Goal: Complete application form: Complete application form

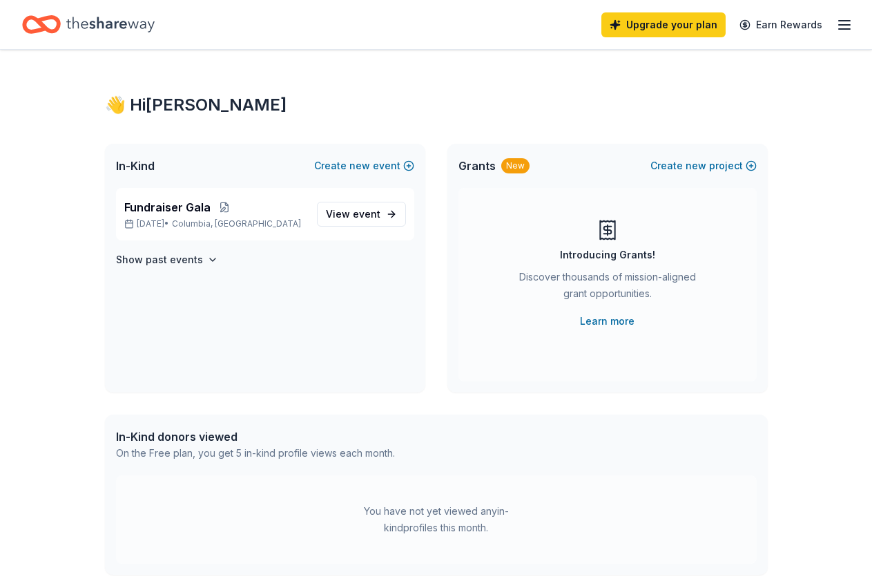
click at [76, 21] on div "Home" at bounding box center [88, 24] width 133 height 32
click at [836, 26] on icon "button" at bounding box center [844, 25] width 17 height 17
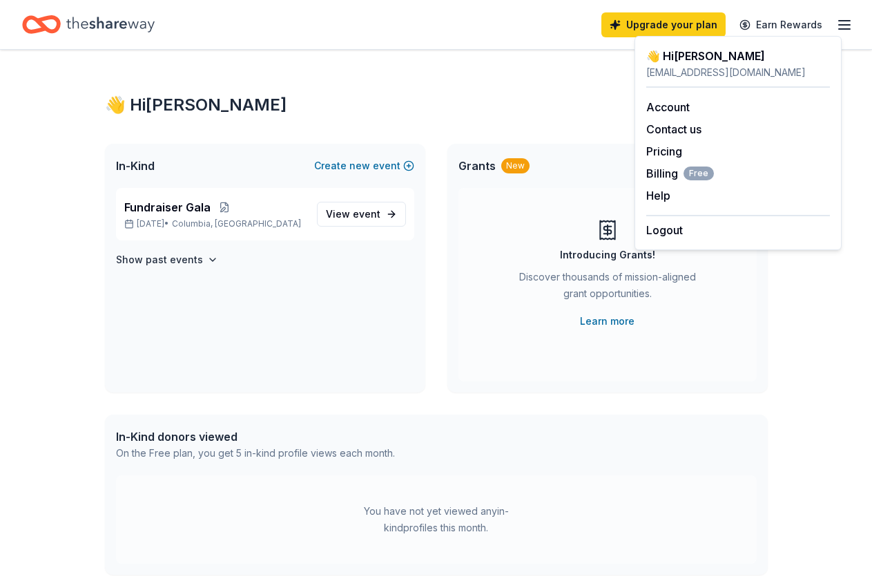
click at [596, 115] on div "👋 Hi Tara" at bounding box center [436, 105] width 663 height 22
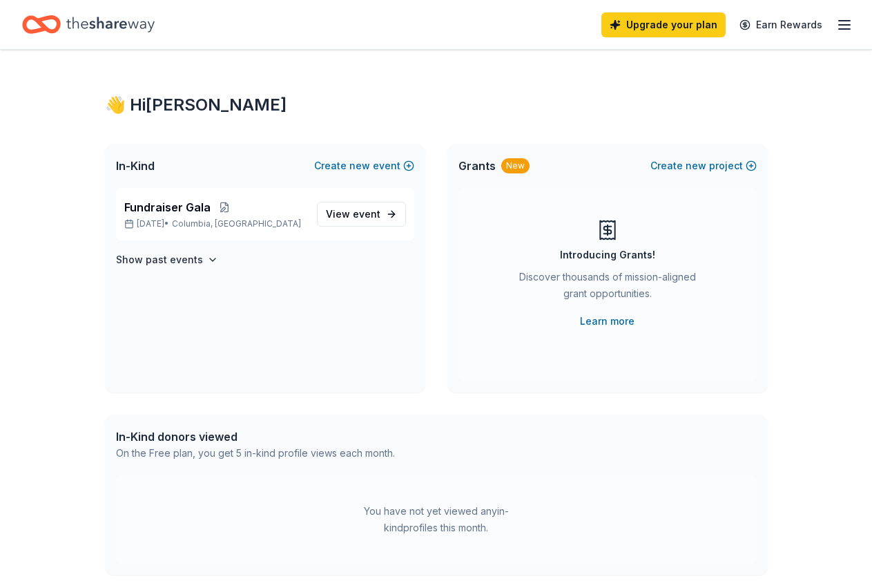
click at [163, 433] on div "In-Kind donors viewed" at bounding box center [255, 436] width 279 height 17
click at [129, 10] on div "Home" at bounding box center [88, 24] width 133 height 32
click at [126, 26] on icon "Home" at bounding box center [110, 24] width 88 height 15
click at [108, 26] on icon "Home" at bounding box center [110, 24] width 88 height 15
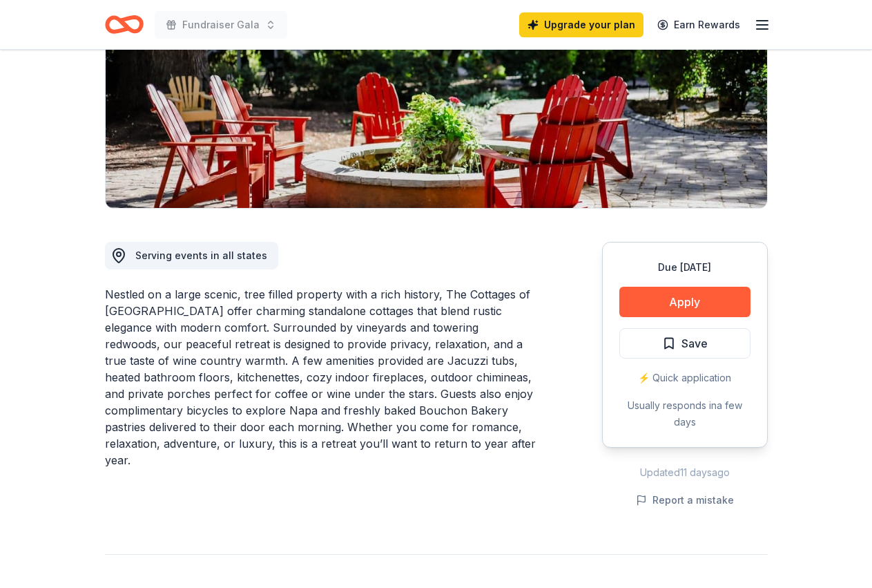
scroll to position [211, 0]
click at [652, 299] on button "Apply" at bounding box center [684, 302] width 131 height 30
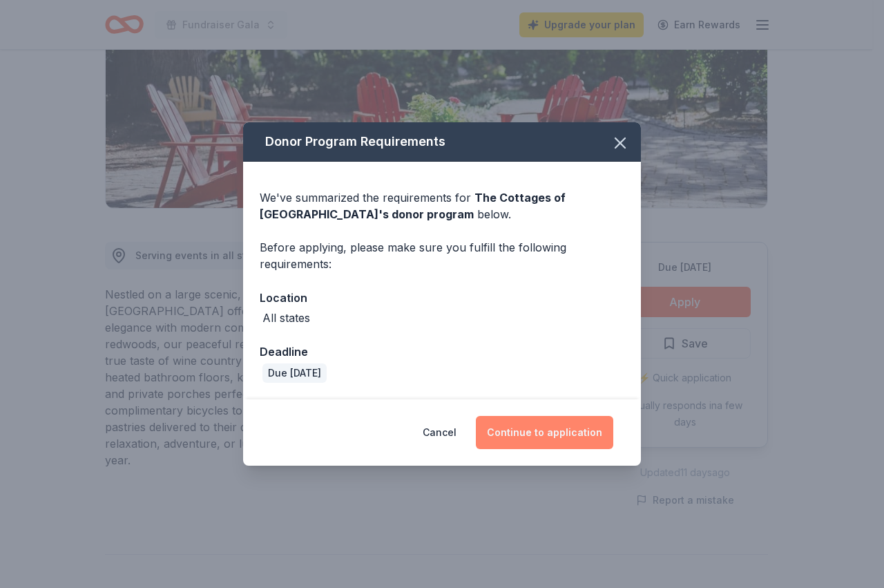
click at [557, 427] on button "Continue to application" at bounding box center [544, 432] width 137 height 33
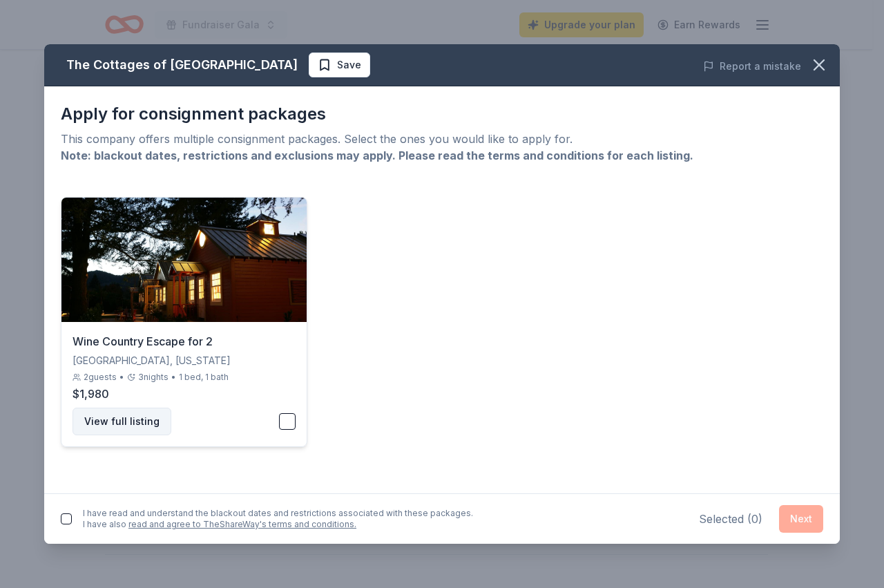
click at [126, 423] on button "View full listing" at bounding box center [121, 421] width 99 height 28
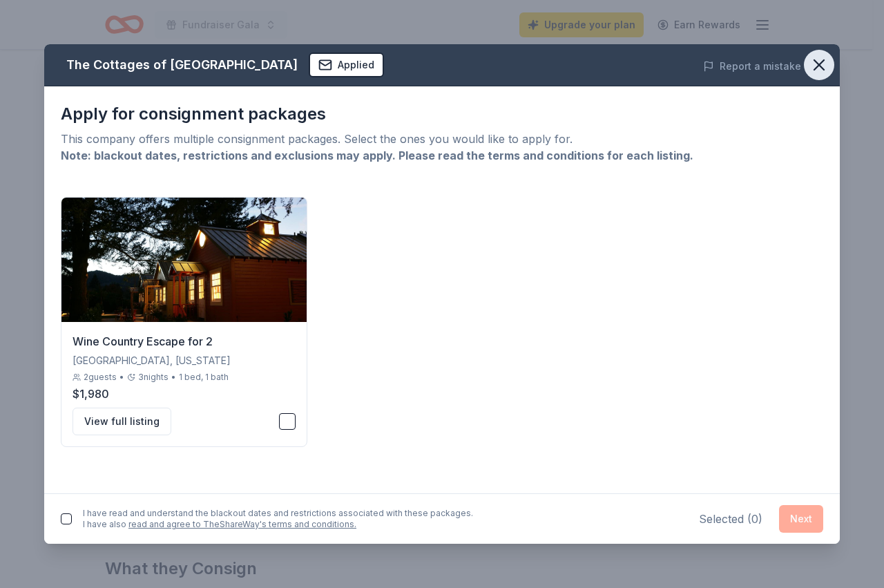
click at [816, 68] on icon "button" at bounding box center [819, 65] width 10 height 10
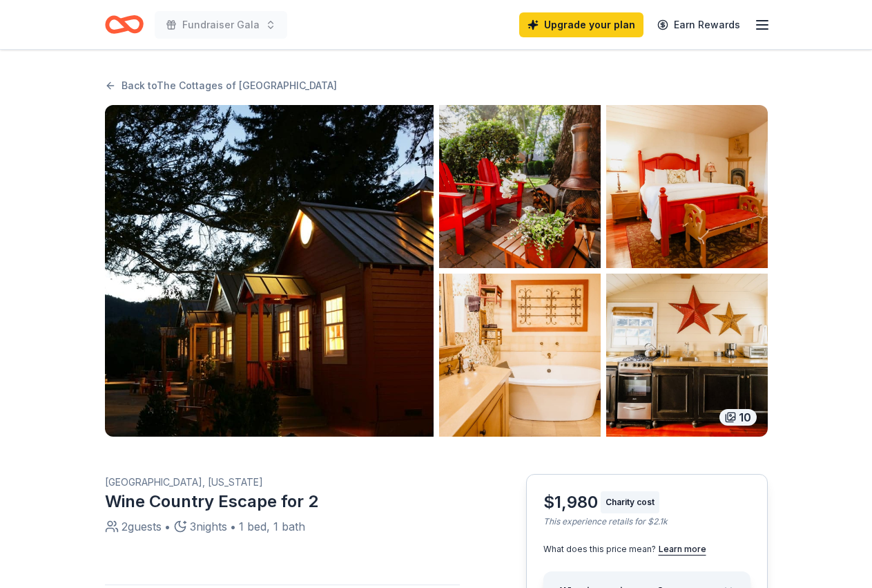
drag, startPoint x: 0, startPoint y: 0, endPoint x: 518, endPoint y: 265, distance: 581.7
click at [518, 265] on img "button" at bounding box center [520, 186] width 162 height 163
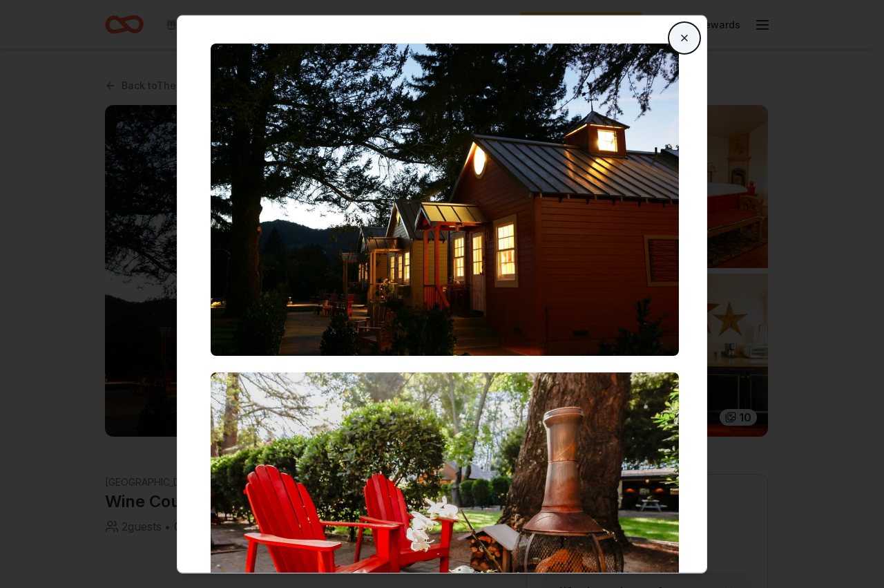
click at [672, 39] on button "Close" at bounding box center [684, 37] width 28 height 28
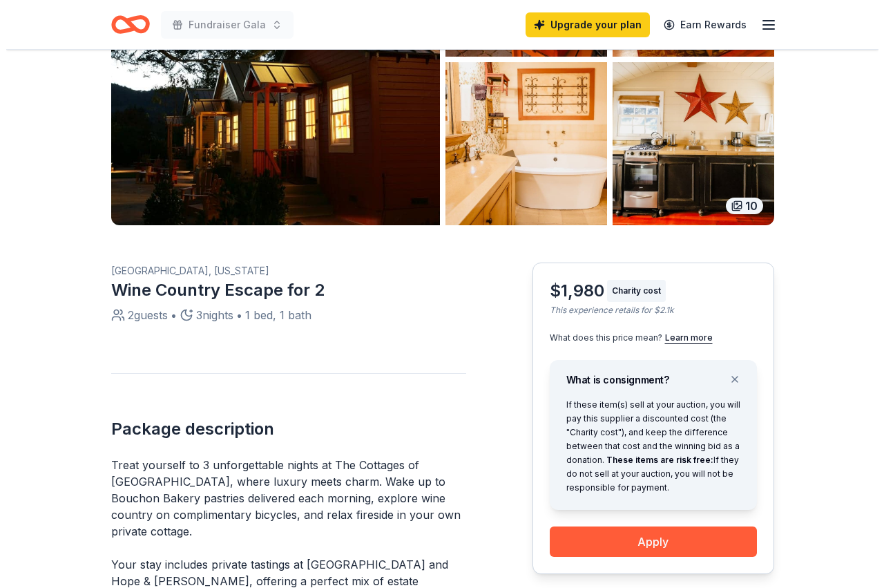
scroll to position [352, 0]
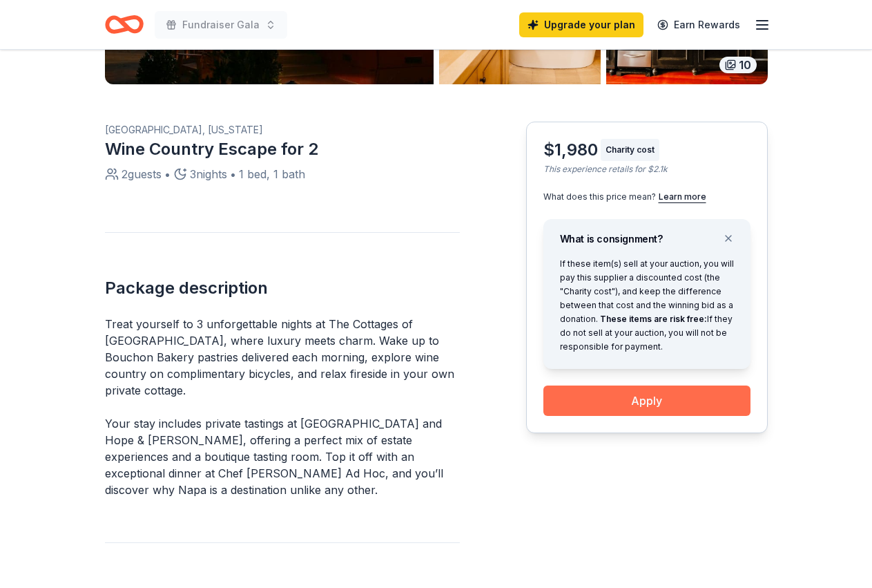
click at [644, 397] on button "Apply" at bounding box center [646, 400] width 207 height 30
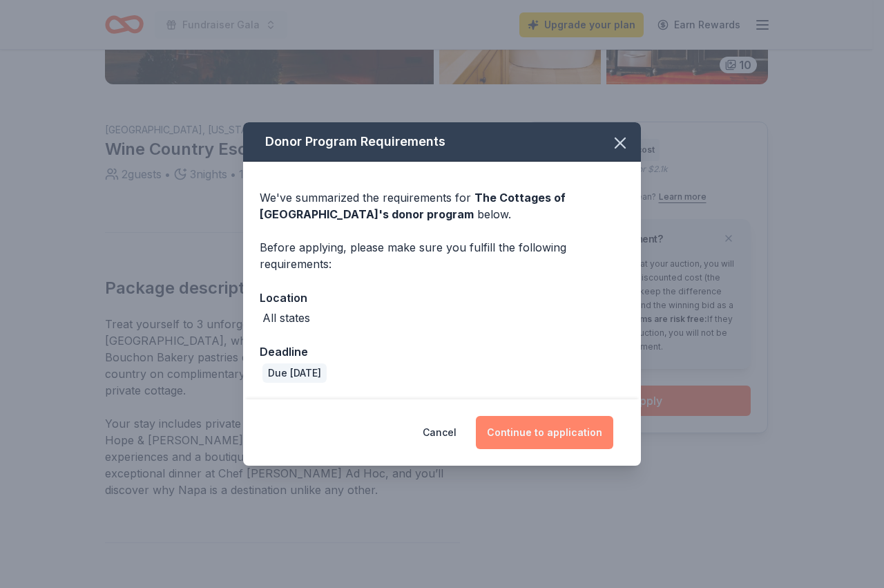
click at [536, 434] on button "Continue to application" at bounding box center [544, 432] width 137 height 33
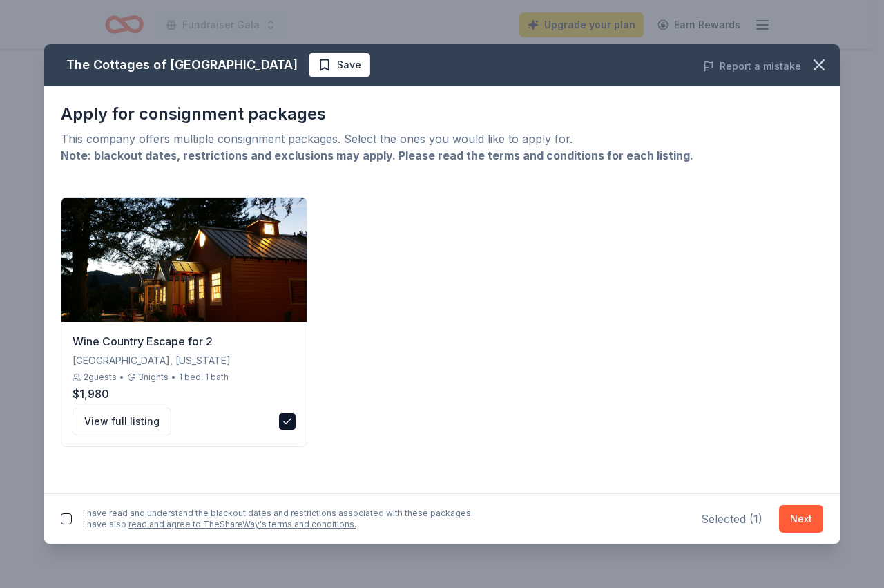
click at [64, 519] on button "button" at bounding box center [66, 518] width 11 height 11
click at [797, 517] on button "Next" at bounding box center [801, 519] width 44 height 28
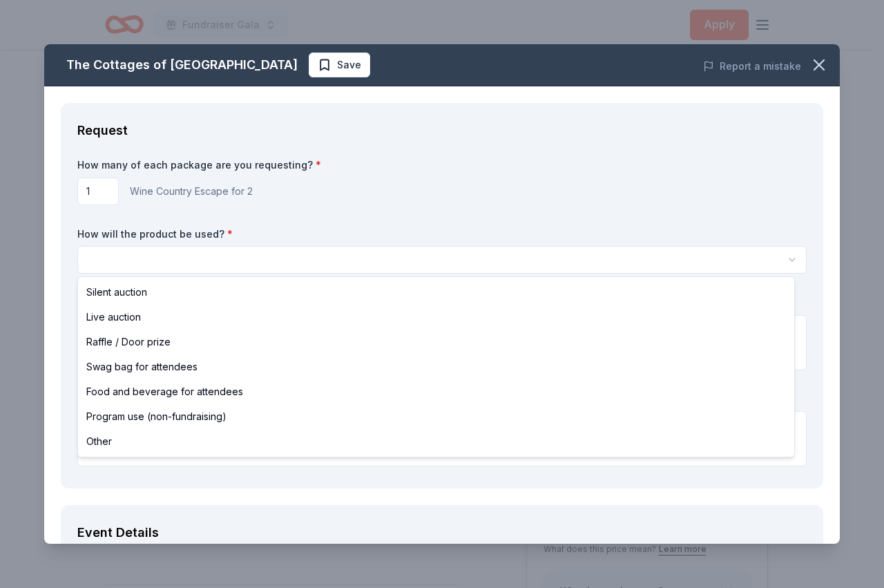
click at [113, 258] on html "Fundraiser Gala Apply Back to The Cottages of Napa Valley 10 Napa, California W…" at bounding box center [442, 294] width 884 height 588
select select "silentAuction"
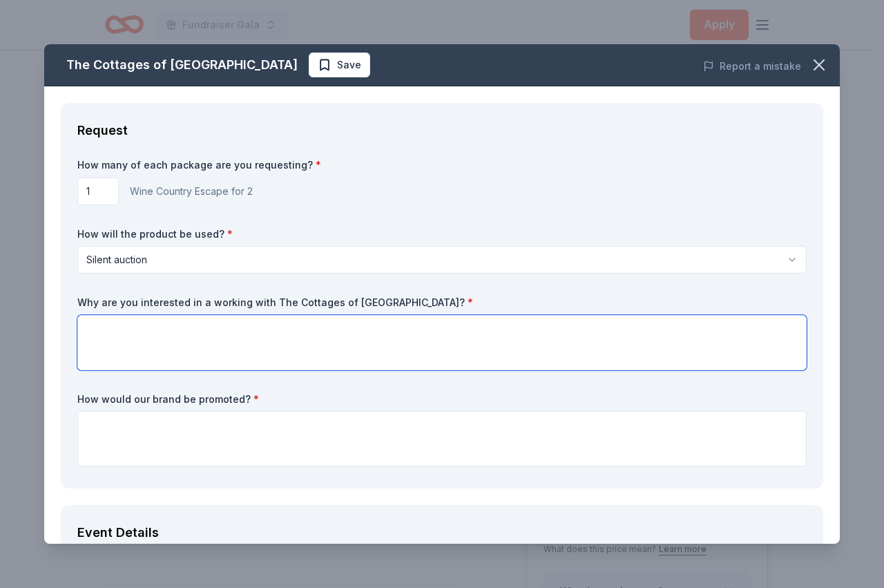
click at [115, 330] on textarea at bounding box center [441, 342] width 729 height 55
type textarea "This would be a great item for our silent auction."
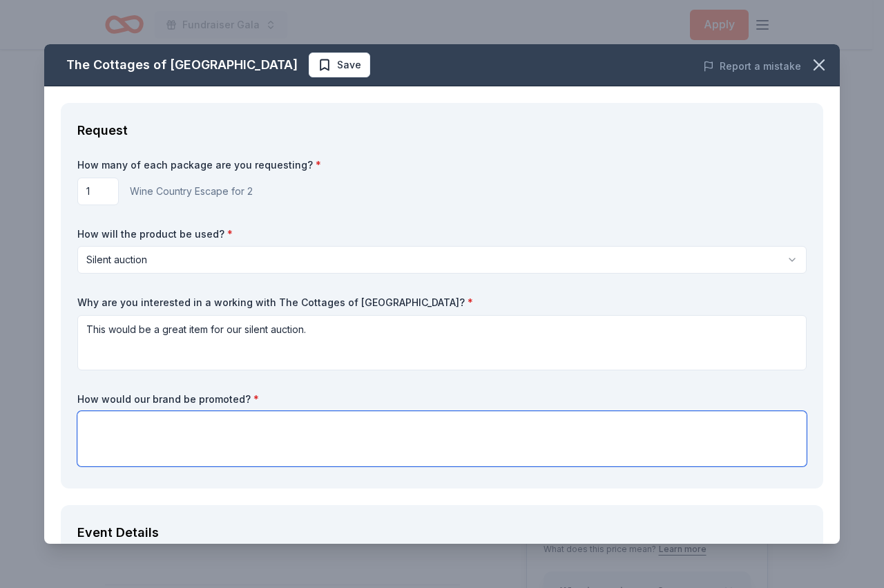
click at [118, 429] on textarea at bounding box center [441, 438] width 729 height 55
type textarea "I"
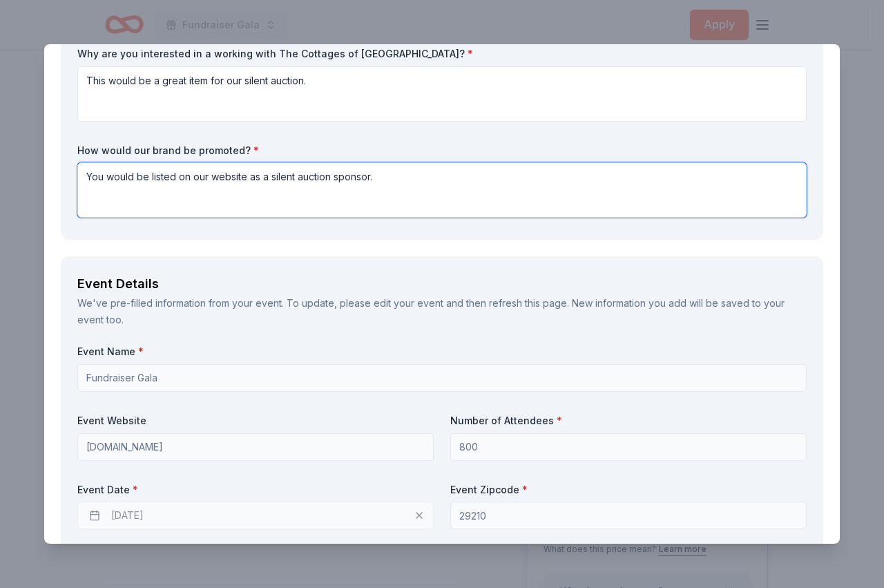
scroll to position [331, 0]
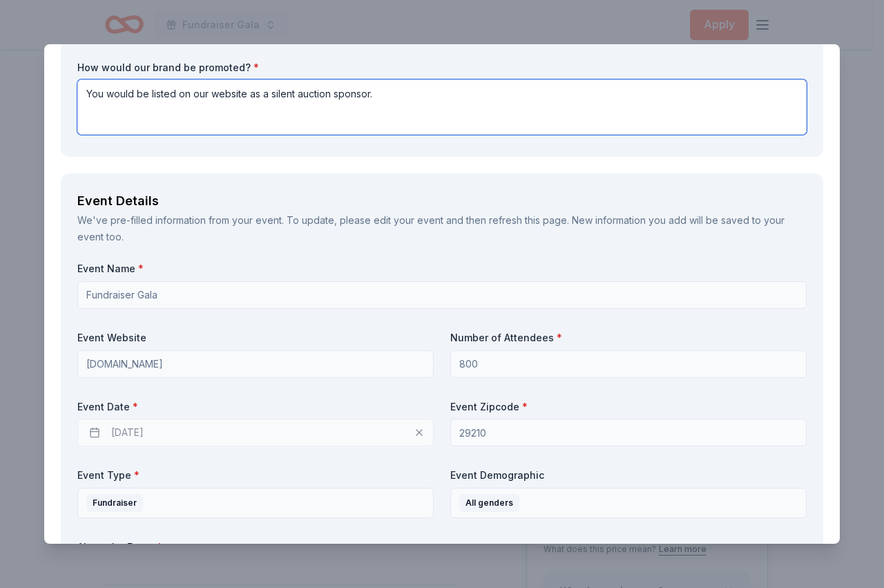
type textarea "You would be listed on our website as a silent auction sponsor."
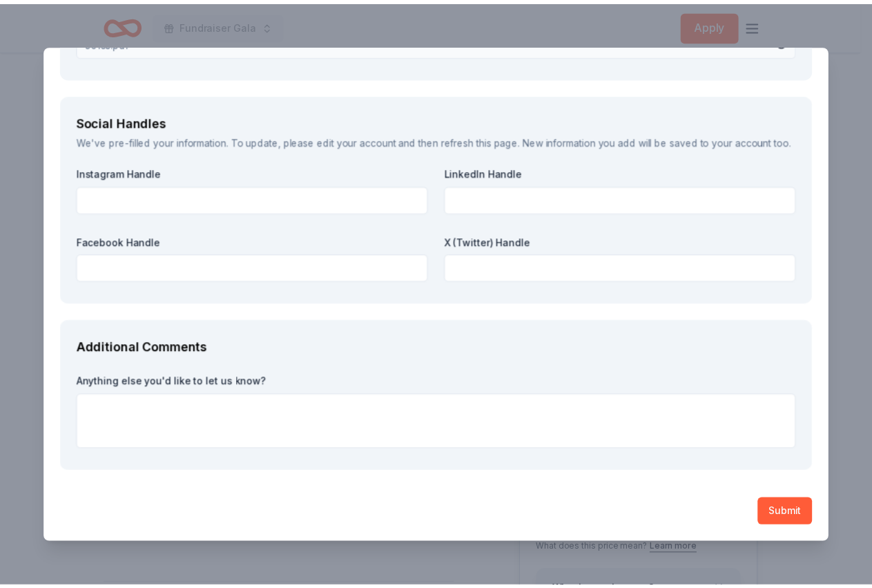
scroll to position [1593, 0]
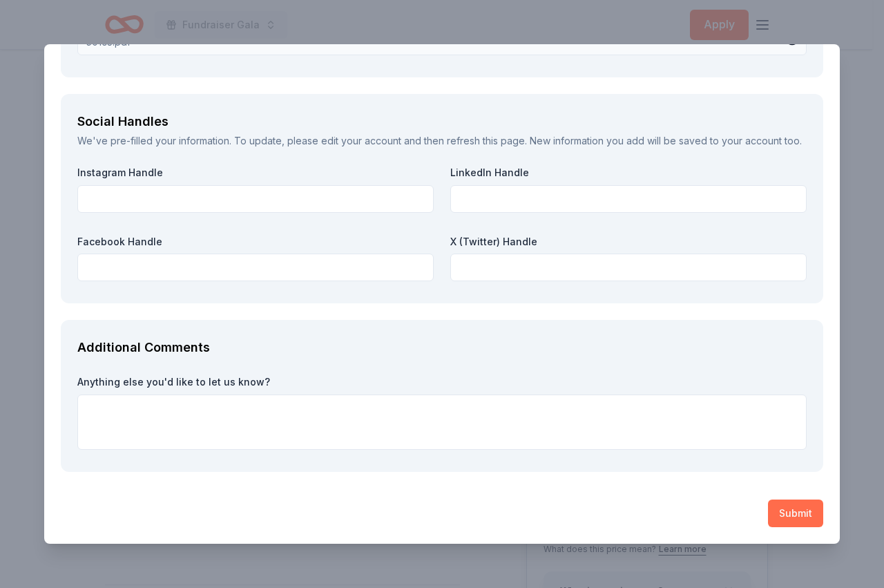
click at [784, 516] on button "Submit" at bounding box center [795, 513] width 55 height 28
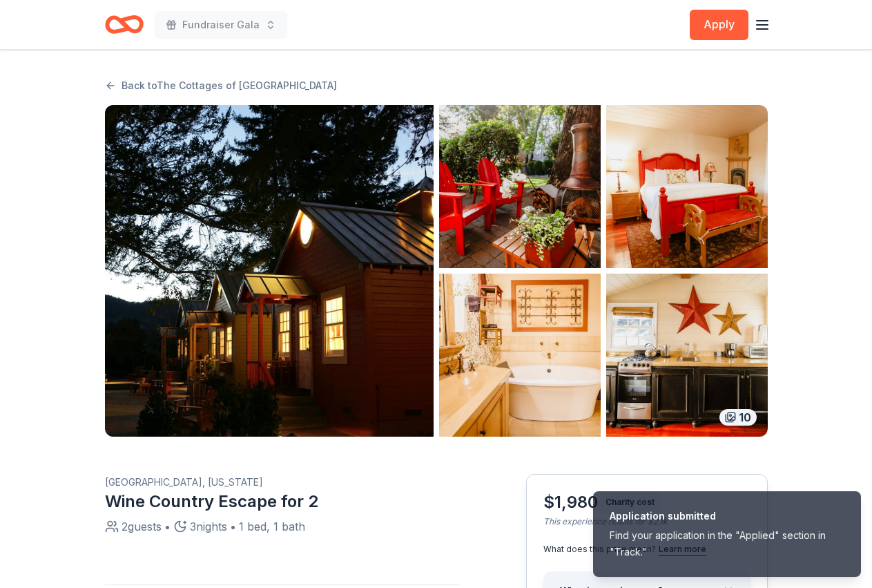
click at [422, 498] on div "Wine Country Escape for 2" at bounding box center [282, 501] width 355 height 22
click at [112, 81] on link "Back to The Cottages of Napa Valley" at bounding box center [221, 85] width 232 height 17
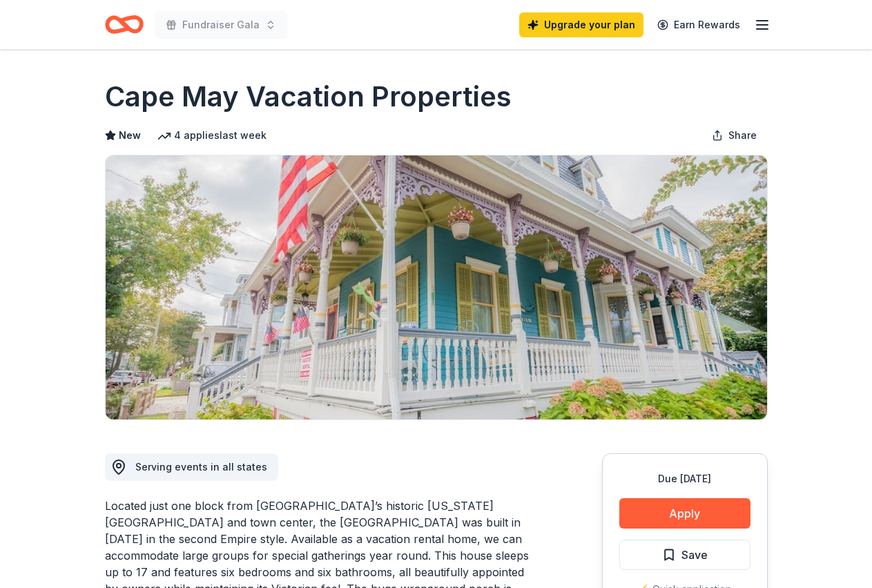
click at [118, 27] on icon "Home" at bounding box center [124, 24] width 39 height 32
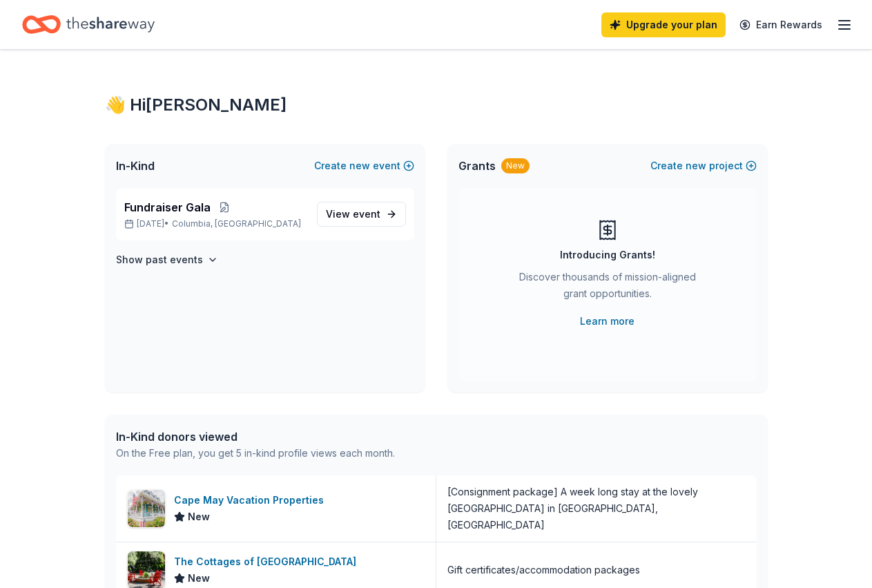
click at [839, 25] on line "button" at bounding box center [844, 25] width 11 height 0
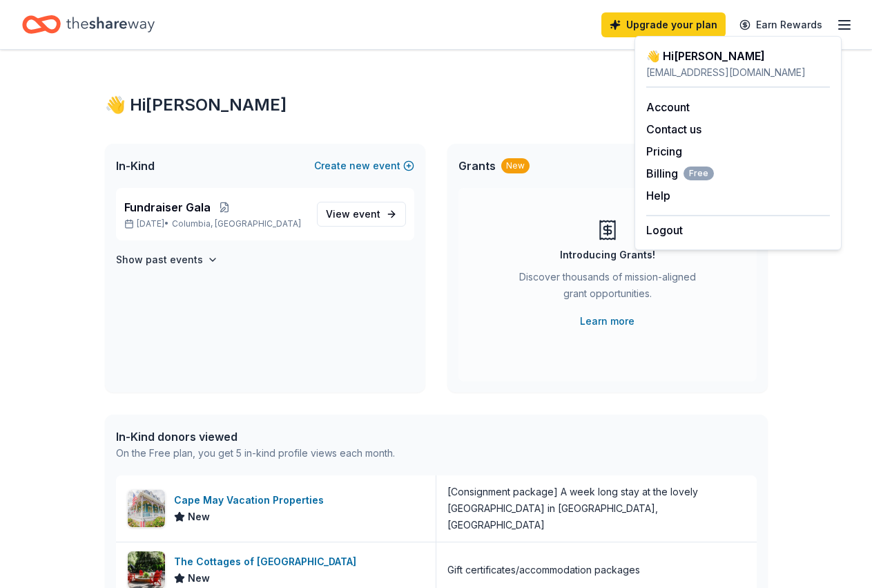
click at [135, 26] on icon "Home" at bounding box center [110, 24] width 88 height 28
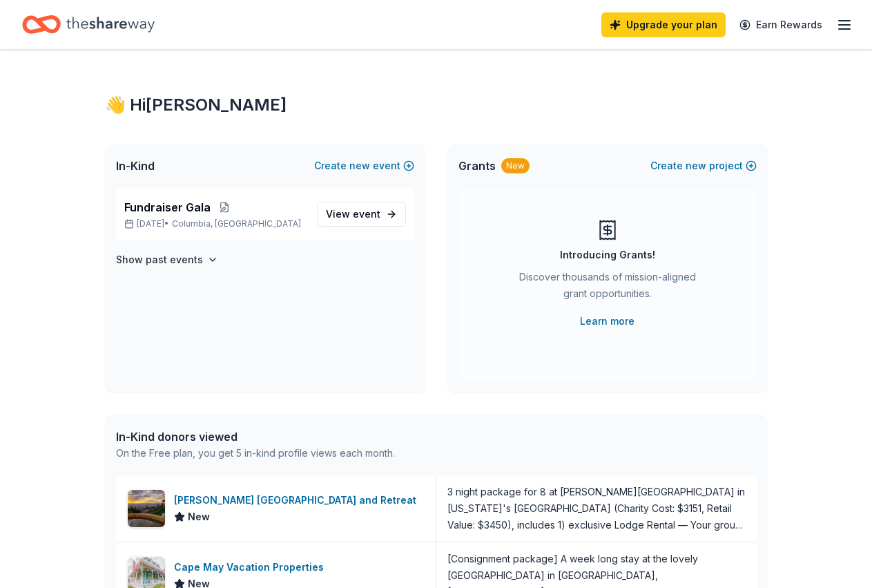
click at [135, 26] on icon "Home" at bounding box center [110, 24] width 88 height 28
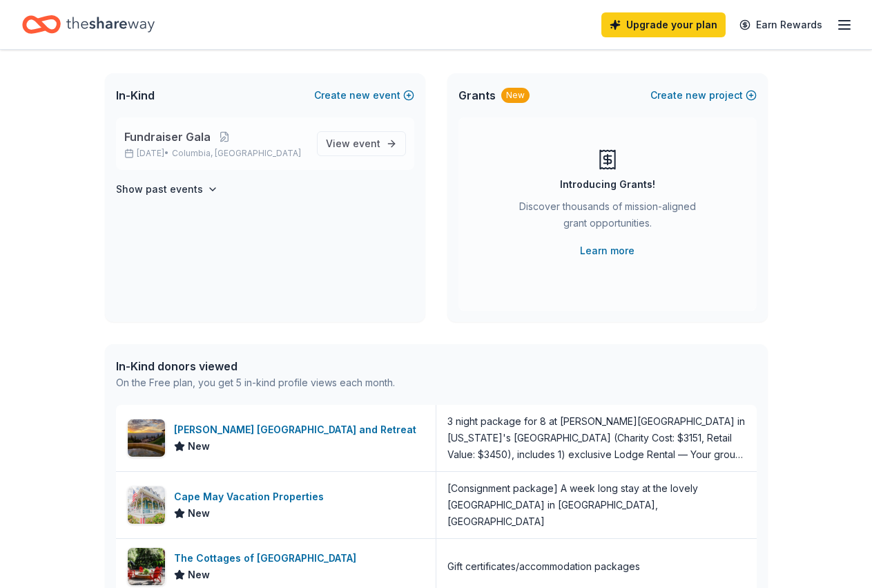
click at [165, 141] on span "Fundraiser Gala" at bounding box center [167, 136] width 86 height 17
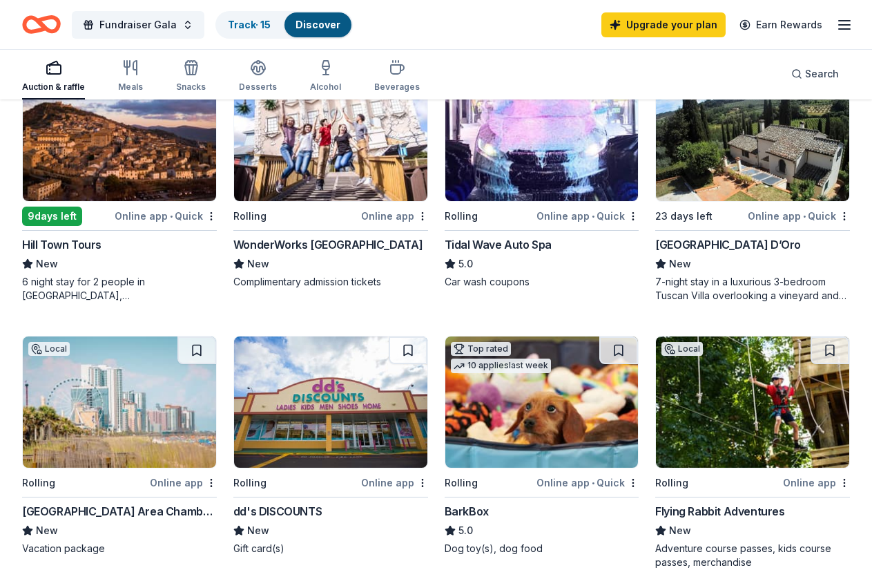
scroll to position [775, 0]
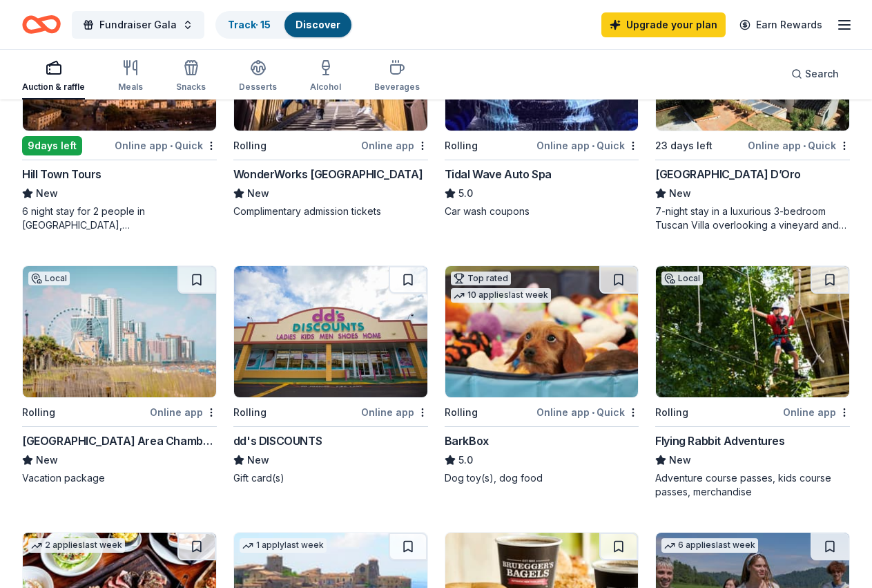
click at [322, 432] on div "dd's DISCOUNTS" at bounding box center [277, 440] width 88 height 17
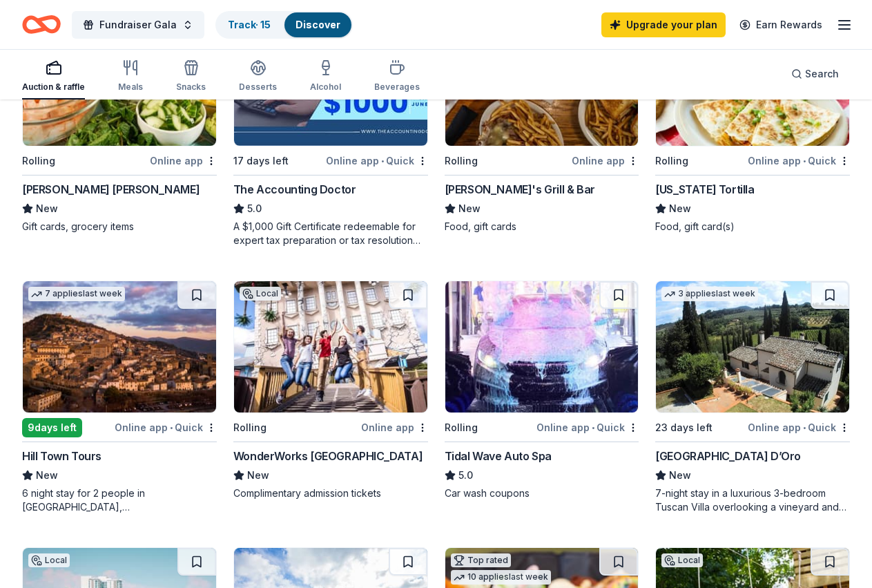
scroll to position [352, 0]
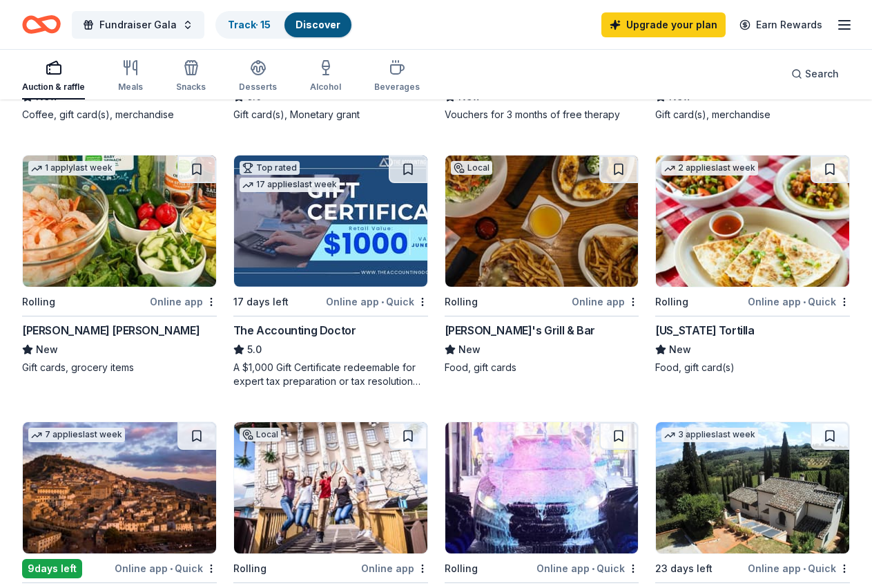
click at [445, 338] on div "[PERSON_NAME]'s Grill & Bar" at bounding box center [520, 330] width 151 height 17
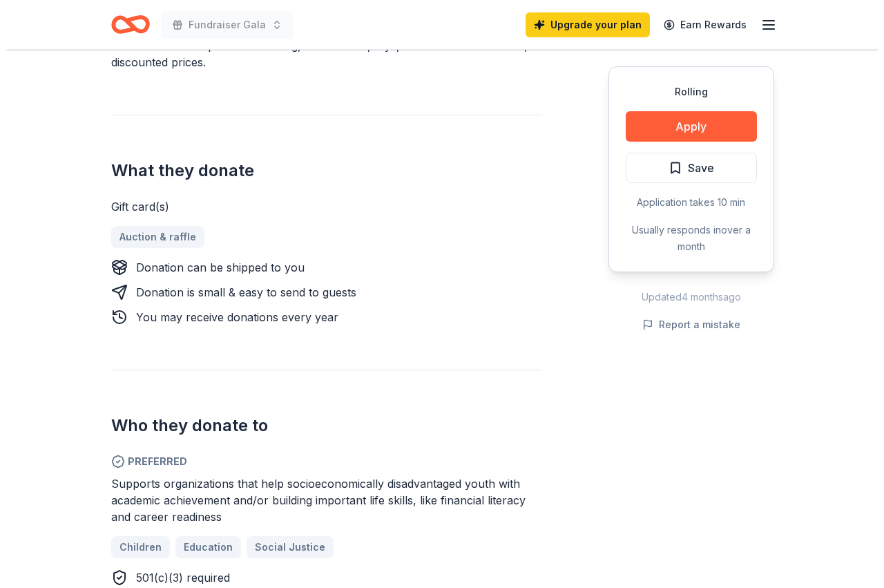
scroll to position [211, 0]
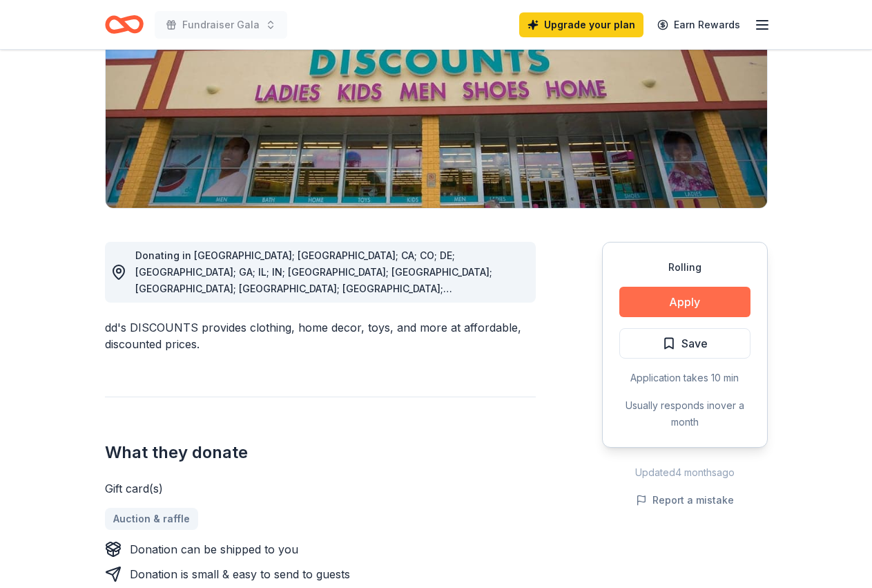
click at [680, 298] on button "Apply" at bounding box center [684, 302] width 131 height 30
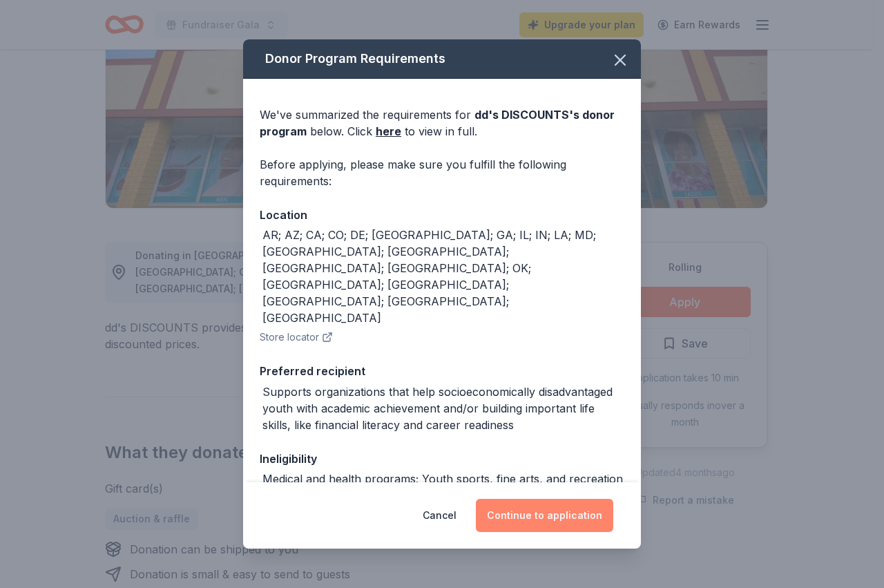
click at [543, 516] on button "Continue to application" at bounding box center [544, 514] width 137 height 33
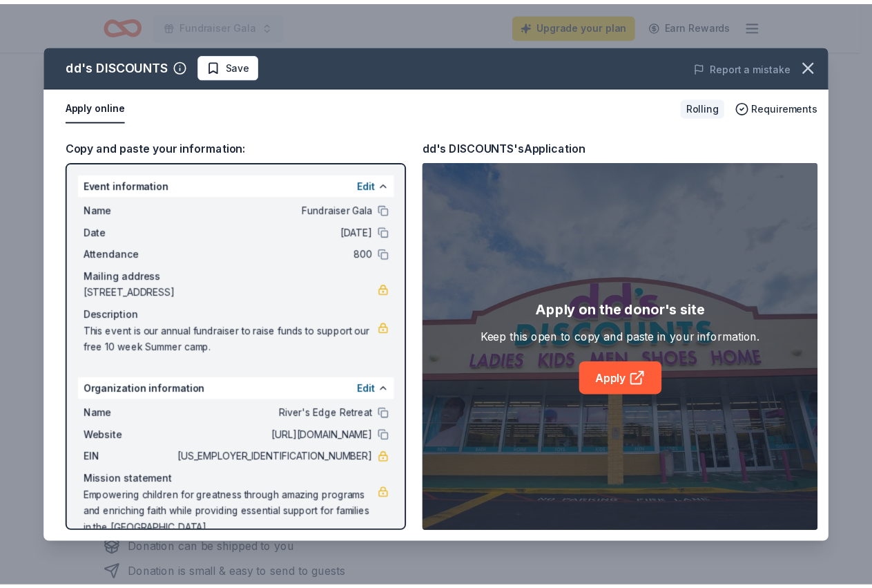
scroll to position [23, 0]
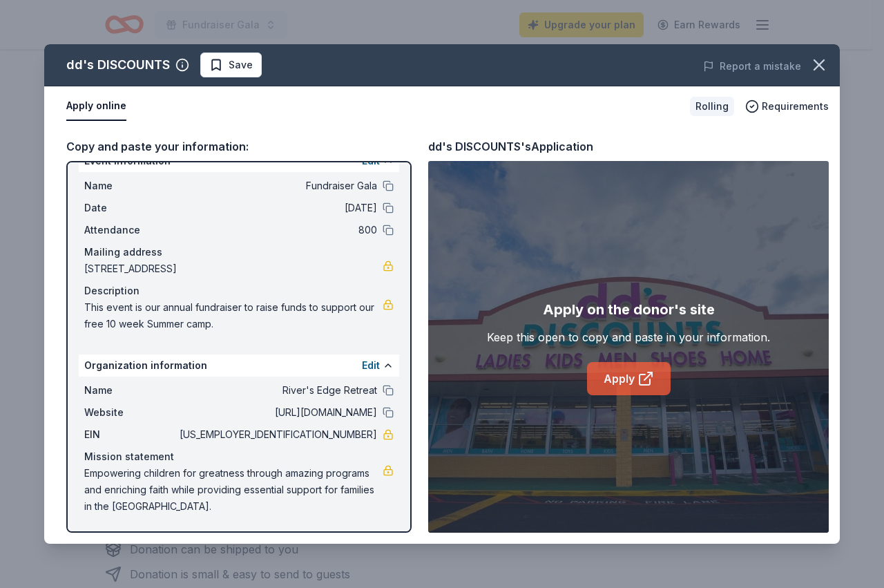
click at [625, 378] on link "Apply" at bounding box center [629, 378] width 84 height 33
click at [815, 69] on icon "button" at bounding box center [819, 65] width 10 height 10
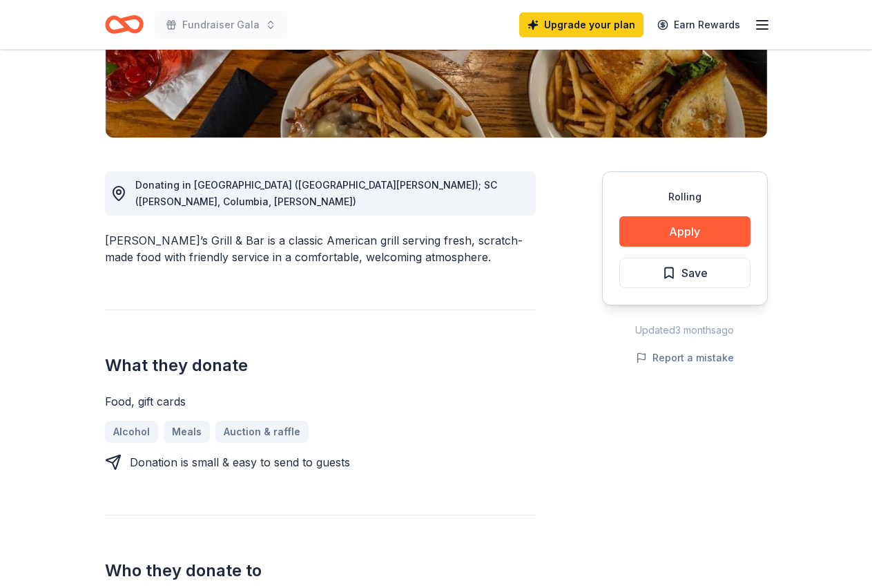
scroll to position [352, 0]
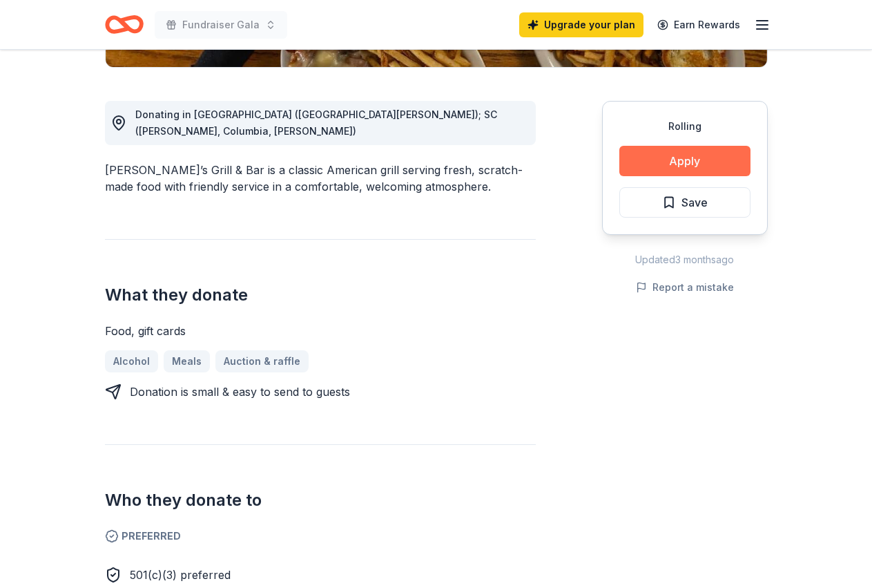
click at [704, 155] on button "Apply" at bounding box center [684, 161] width 131 height 30
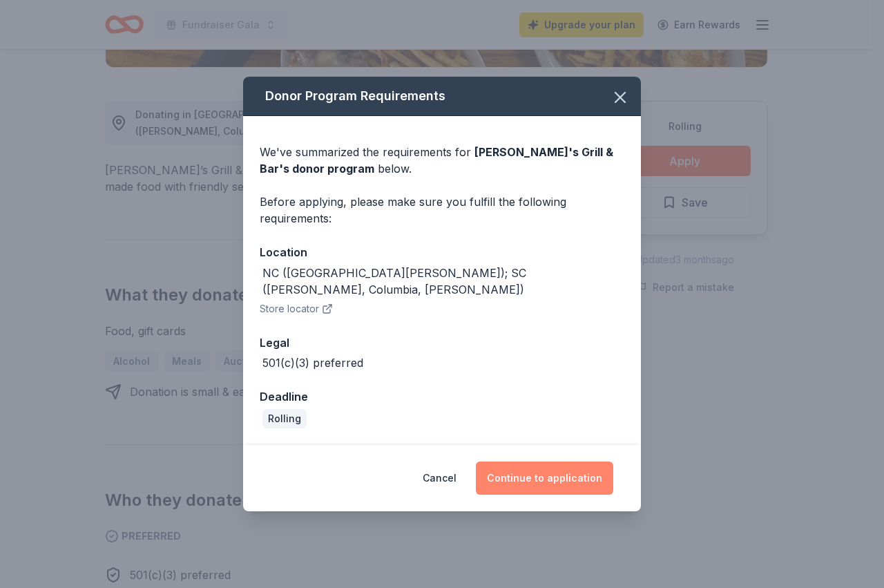
click at [518, 464] on button "Continue to application" at bounding box center [544, 477] width 137 height 33
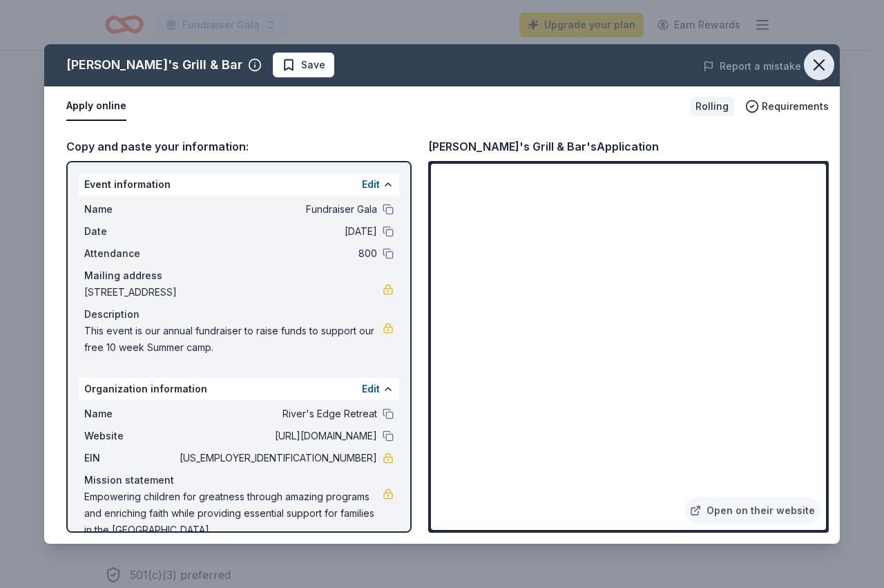
click at [813, 65] on icon "button" at bounding box center [818, 64] width 19 height 19
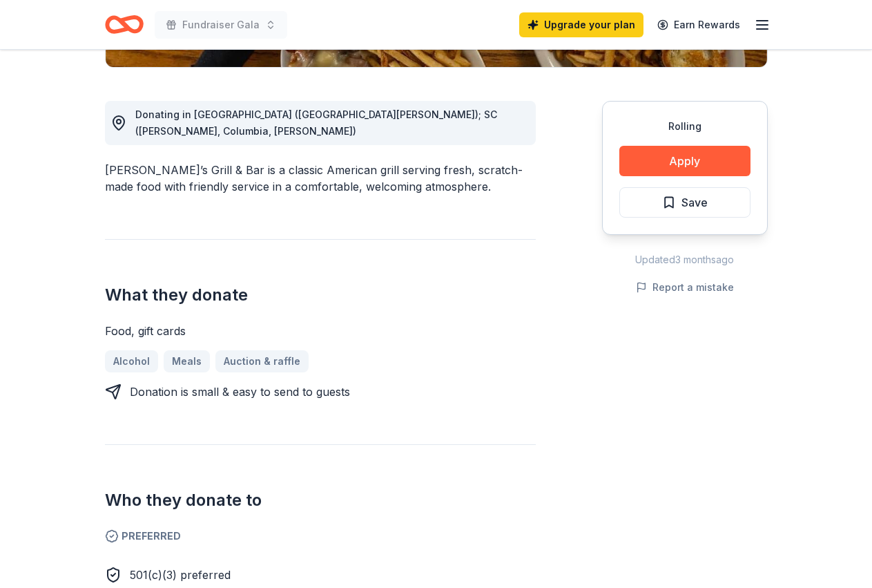
click at [467, 287] on h2 "What they donate" at bounding box center [320, 295] width 431 height 22
